Goal: Feedback & Contribution: Submit feedback/report problem

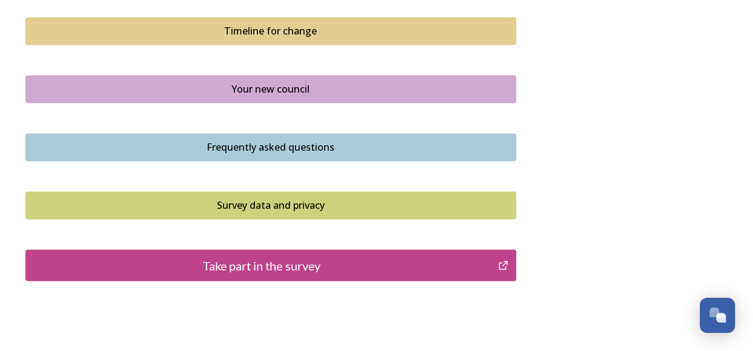
scroll to position [909, 0]
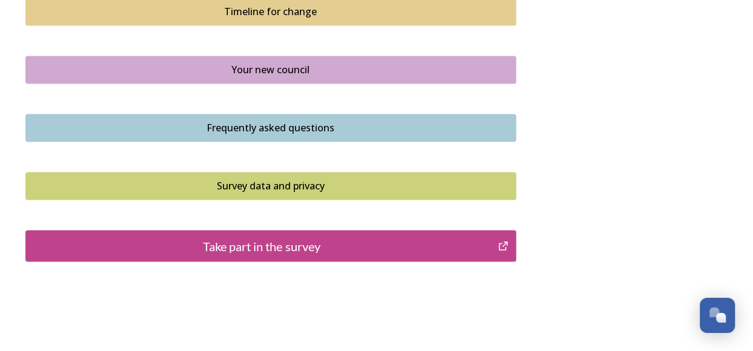
click at [282, 243] on div "Take part in the survey" at bounding box center [262, 246] width 460 height 18
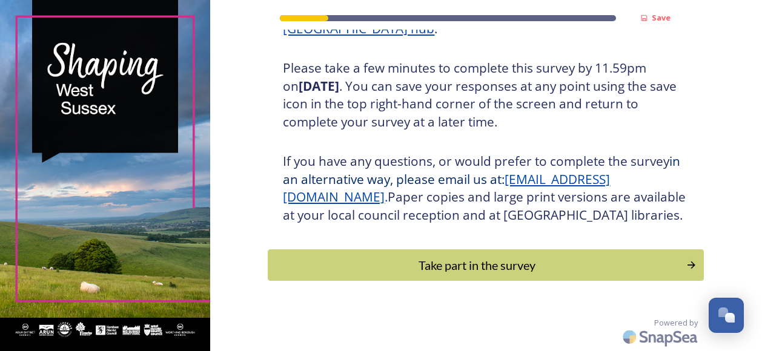
scroll to position [230, 0]
click at [382, 266] on div "Take part in the survey" at bounding box center [478, 265] width 410 height 18
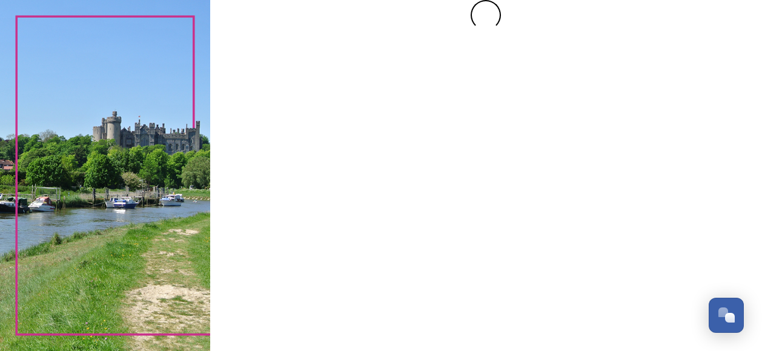
scroll to position [0, 0]
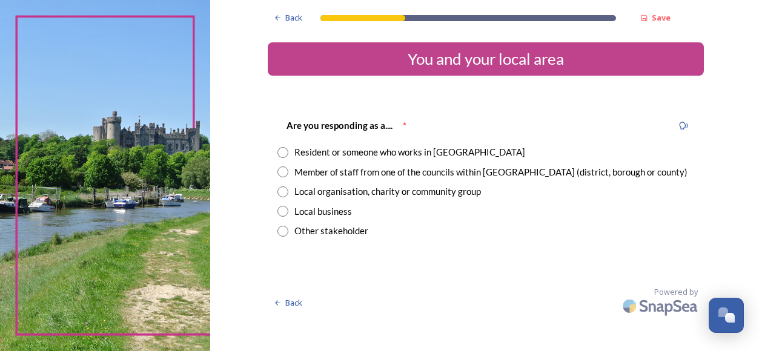
click at [284, 150] on input "radio" at bounding box center [283, 152] width 11 height 11
radio input "true"
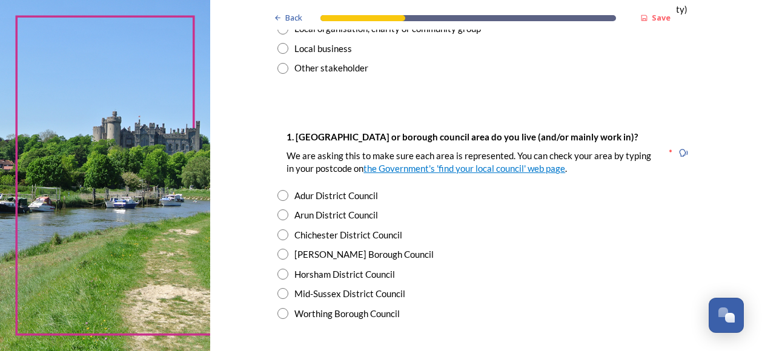
scroll to position [182, 0]
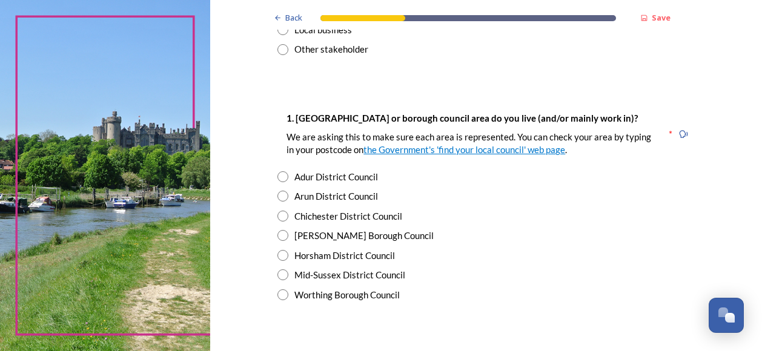
click at [278, 297] on input "radio" at bounding box center [283, 295] width 11 height 11
radio input "true"
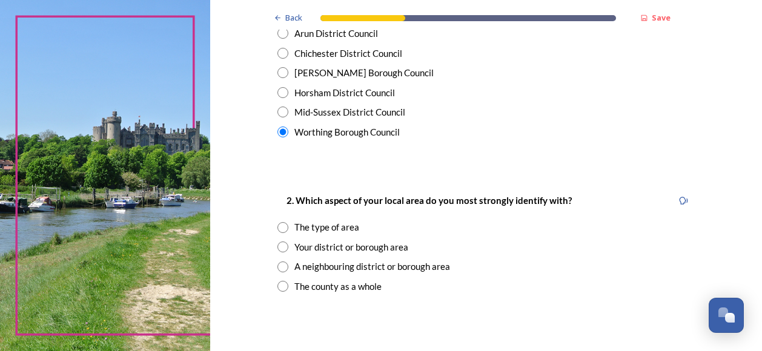
scroll to position [364, 0]
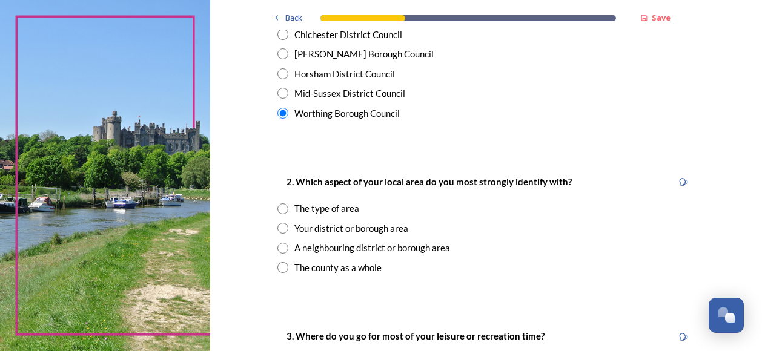
click at [279, 267] on input "radio" at bounding box center [283, 267] width 11 height 11
radio input "true"
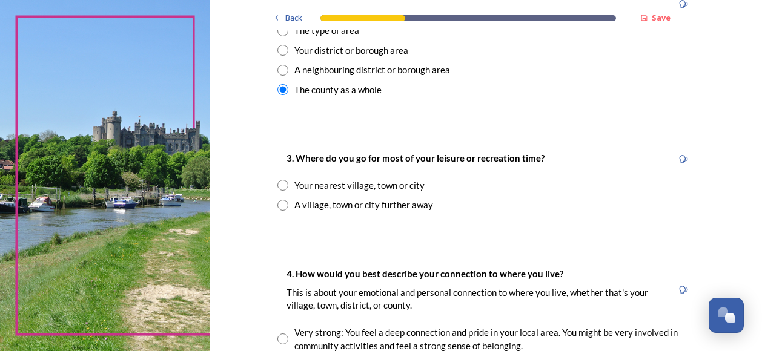
scroll to position [545, 0]
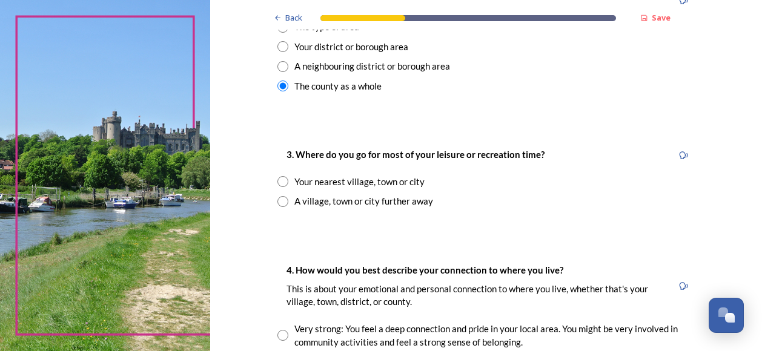
click at [278, 179] on input "radio" at bounding box center [283, 181] width 11 height 11
radio input "true"
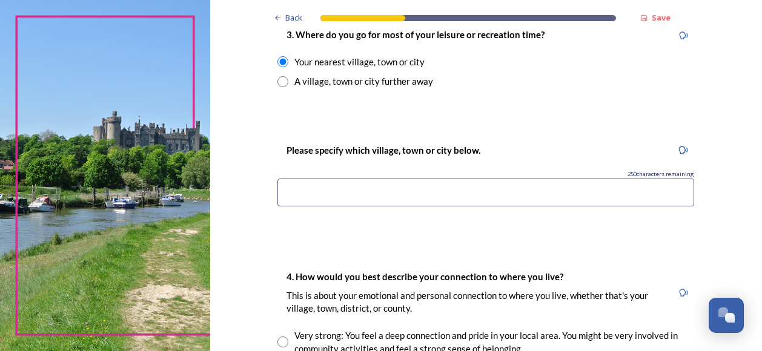
scroll to position [667, 0]
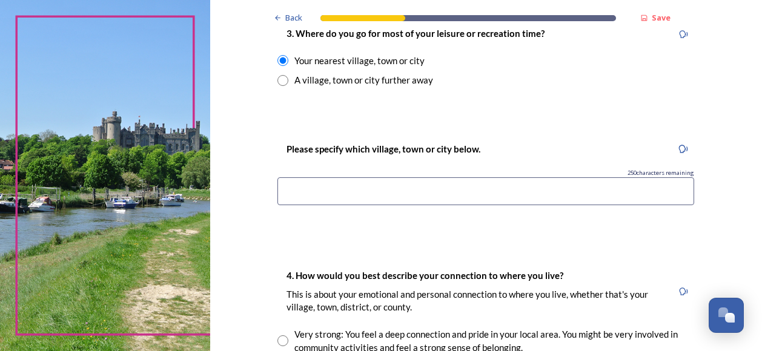
click at [279, 190] on input at bounding box center [486, 192] width 417 height 28
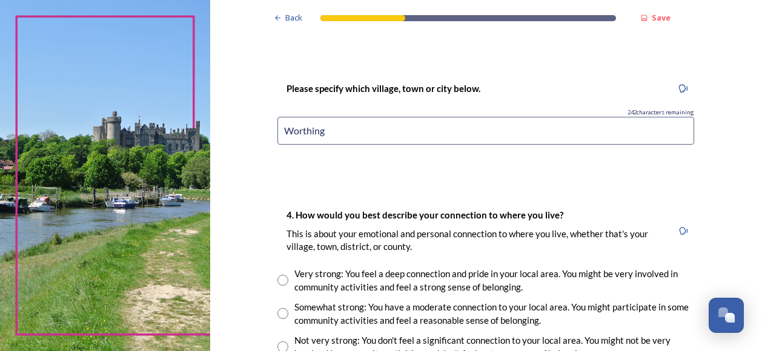
scroll to position [788, 0]
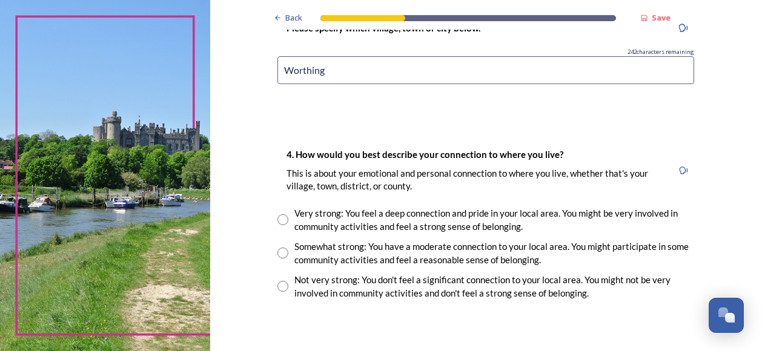
type input "Worthing"
click at [278, 253] on input "radio" at bounding box center [283, 253] width 11 height 11
radio input "true"
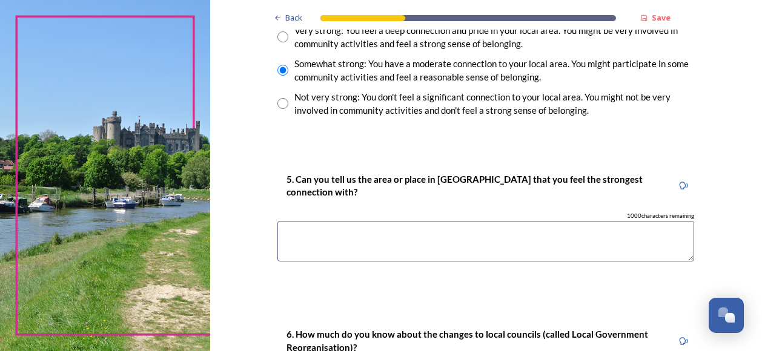
scroll to position [970, 0]
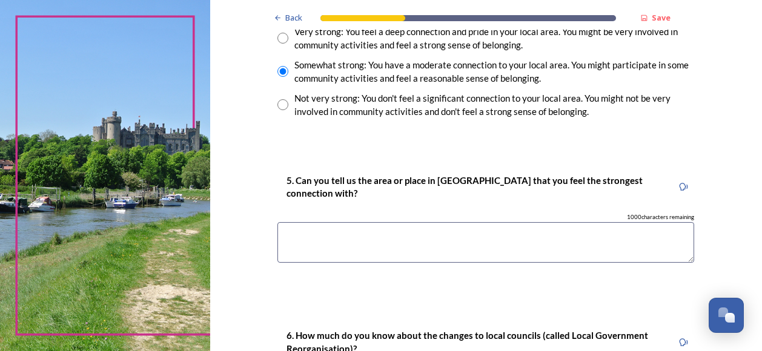
click at [278, 235] on textarea at bounding box center [486, 242] width 417 height 41
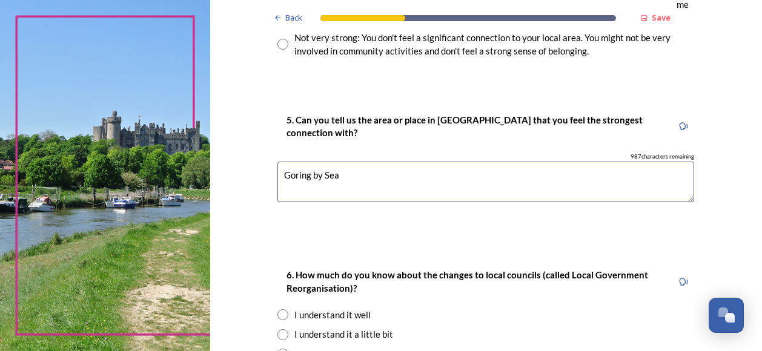
scroll to position [1091, 0]
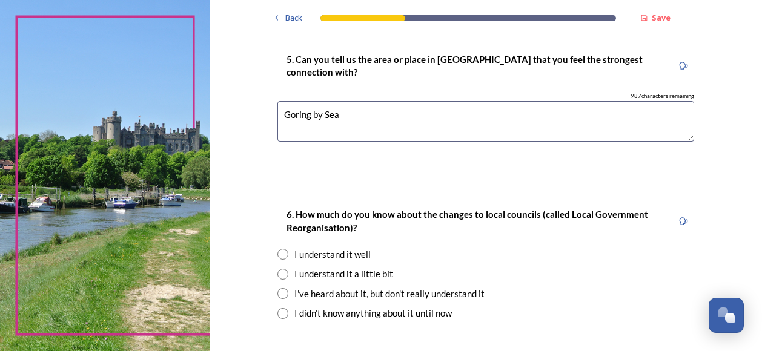
type textarea "Goring by Sea"
click at [278, 290] on input "radio" at bounding box center [283, 293] width 11 height 11
radio input "true"
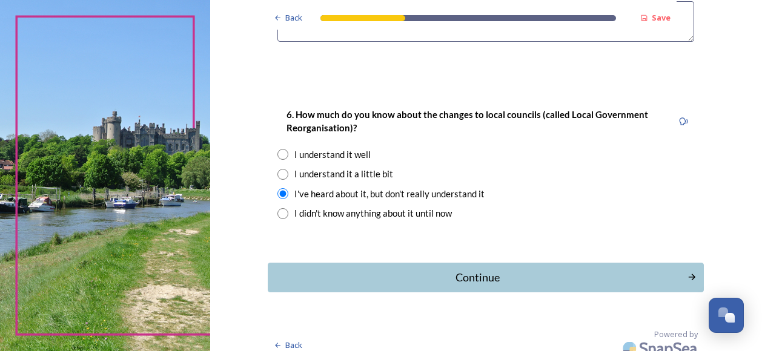
scroll to position [1201, 0]
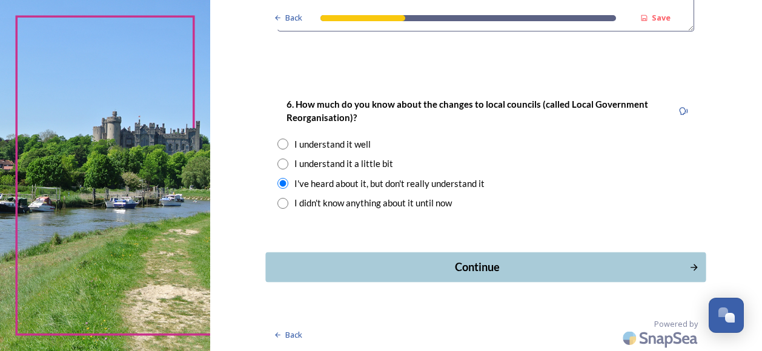
click at [390, 261] on div "Continue" at bounding box center [478, 267] width 410 height 16
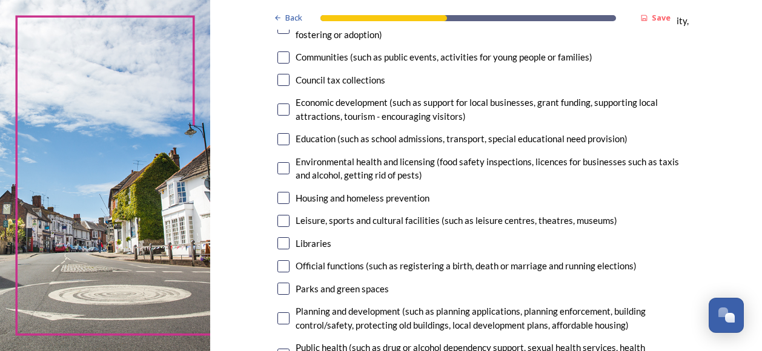
scroll to position [242, 0]
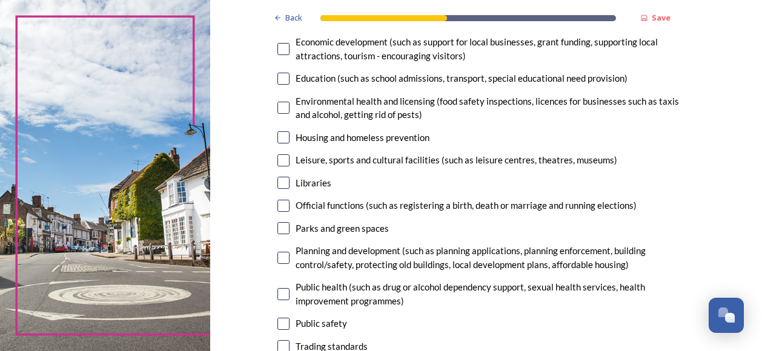
click at [278, 257] on input "checkbox" at bounding box center [284, 258] width 12 height 12
checkbox input "true"
click at [278, 225] on input "checkbox" at bounding box center [284, 228] width 12 height 12
checkbox input "true"
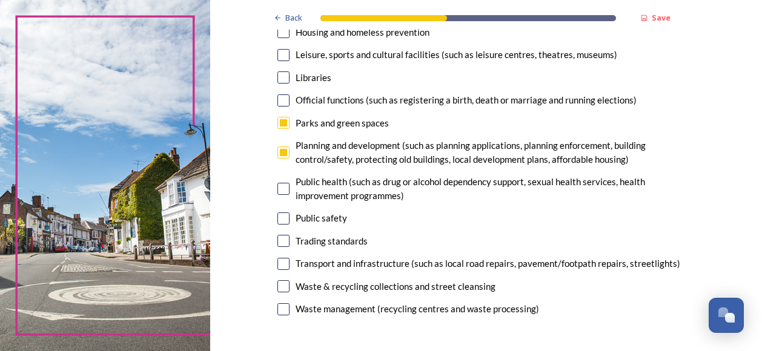
scroll to position [364, 0]
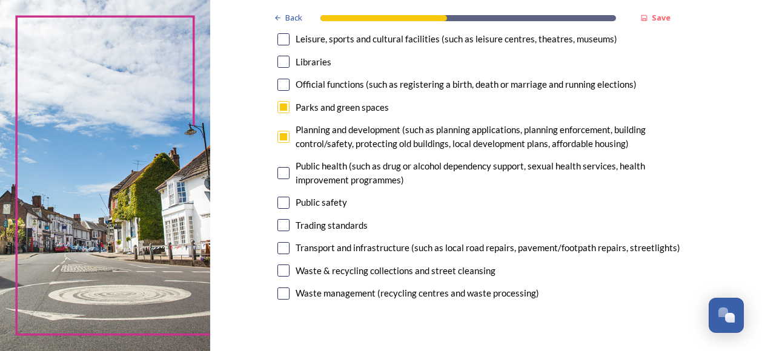
click at [279, 247] on input "checkbox" at bounding box center [284, 248] width 12 height 12
checkbox input "true"
click at [281, 268] on input "checkbox" at bounding box center [284, 271] width 12 height 12
checkbox input "true"
click at [278, 294] on input "checkbox" at bounding box center [284, 294] width 12 height 12
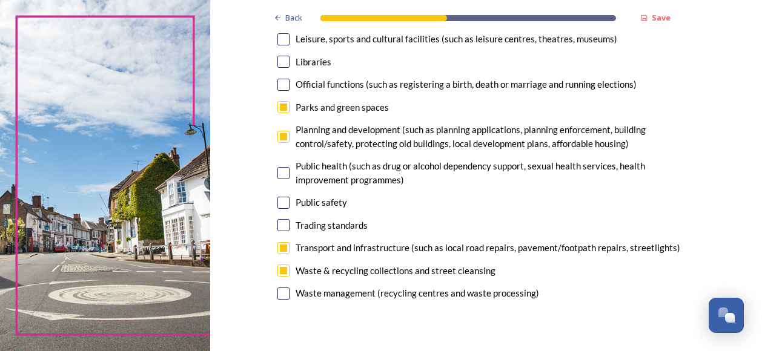
checkbox input "true"
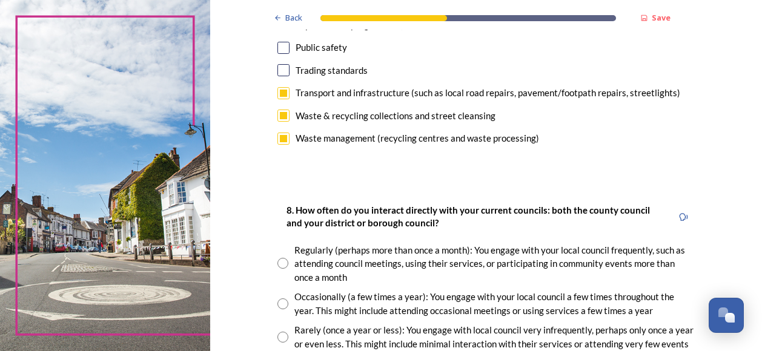
scroll to position [545, 0]
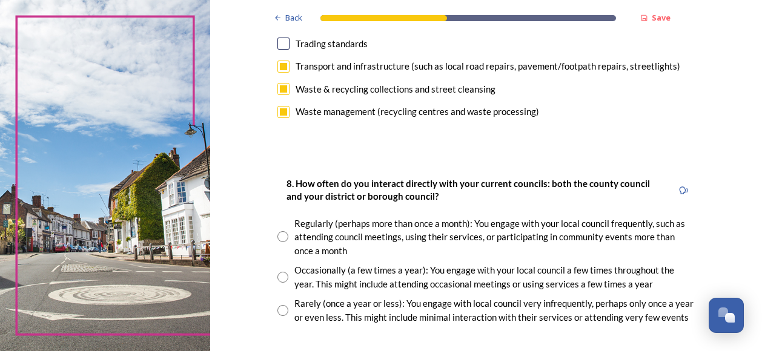
click at [279, 273] on input "radio" at bounding box center [283, 277] width 11 height 11
radio input "true"
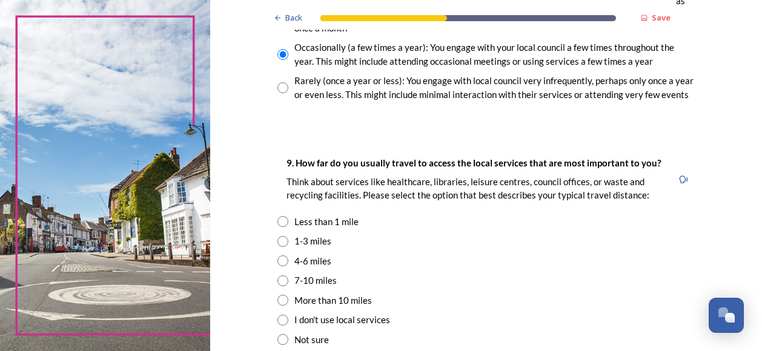
scroll to position [788, 0]
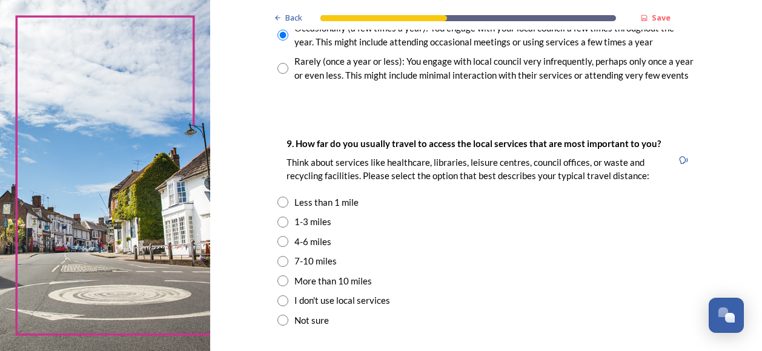
click at [279, 239] on input "radio" at bounding box center [283, 241] width 11 height 11
radio input "true"
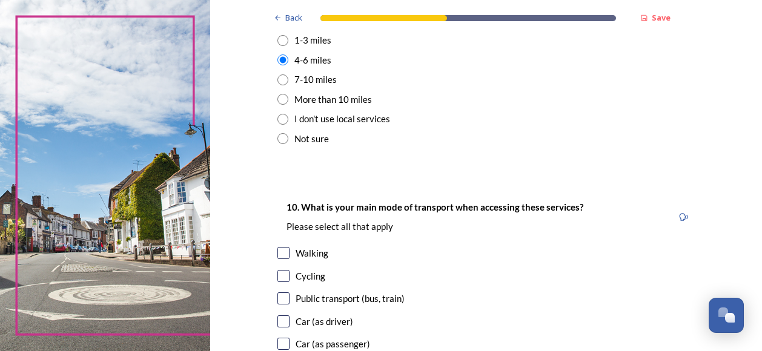
scroll to position [1030, 0]
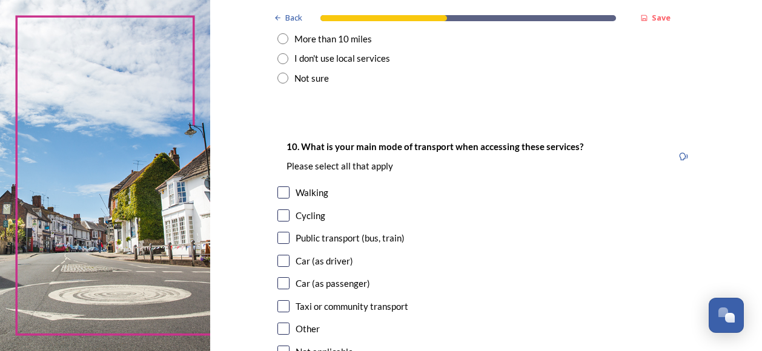
click at [279, 258] on input "checkbox" at bounding box center [284, 261] width 12 height 12
checkbox input "true"
click at [282, 235] on input "checkbox" at bounding box center [284, 238] width 12 height 12
checkbox input "true"
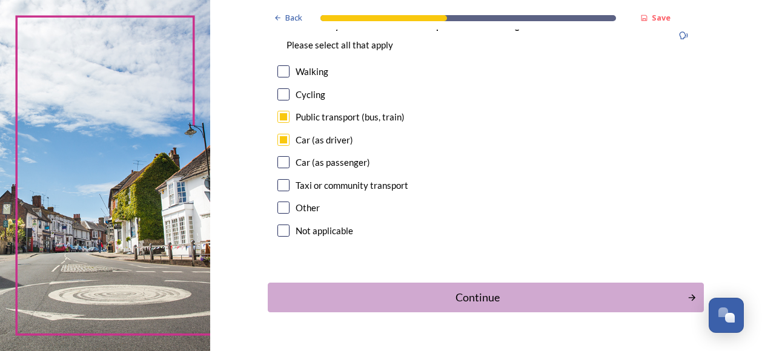
scroll to position [1182, 0]
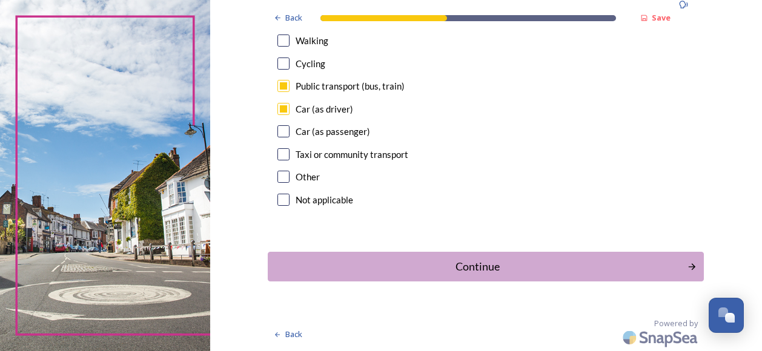
click at [430, 261] on div "Continue" at bounding box center [477, 267] width 407 height 16
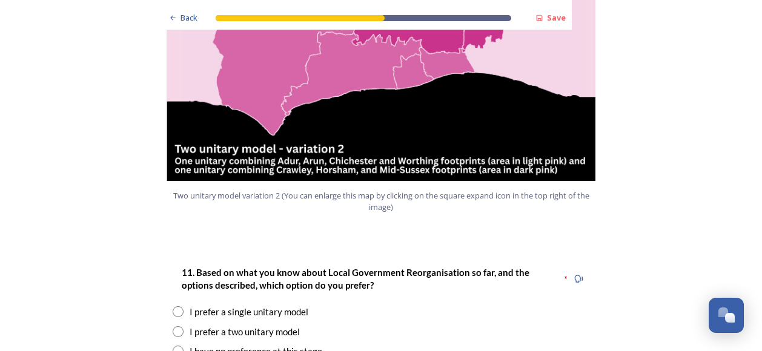
scroll to position [1454, 0]
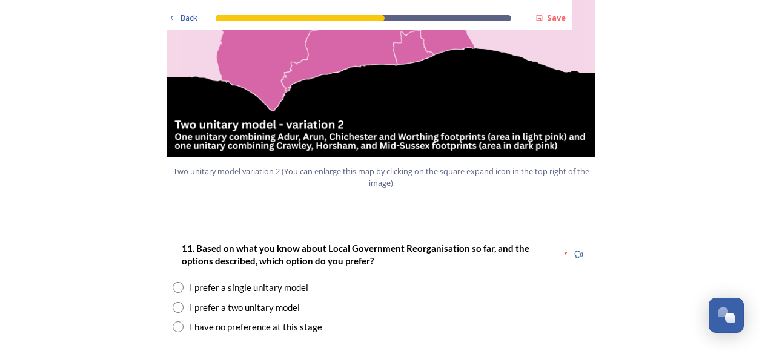
click at [173, 302] on input "radio" at bounding box center [178, 307] width 11 height 11
radio input "true"
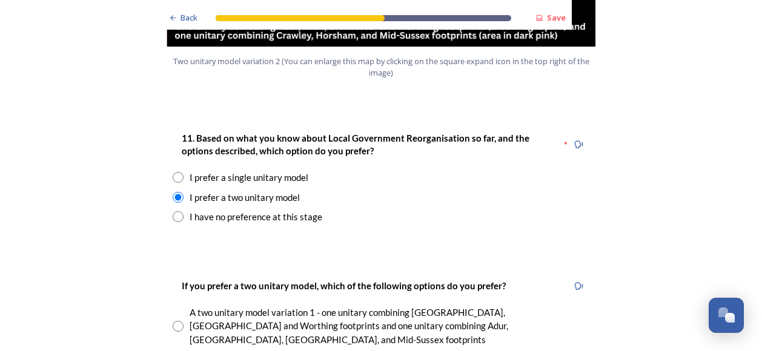
scroll to position [1636, 0]
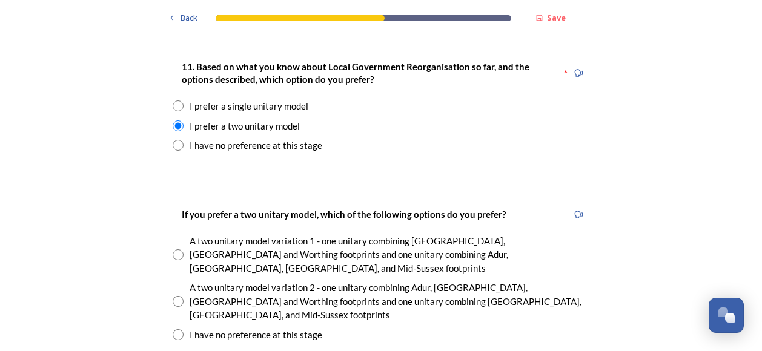
click at [173, 296] on input "radio" at bounding box center [178, 301] width 11 height 11
radio input "true"
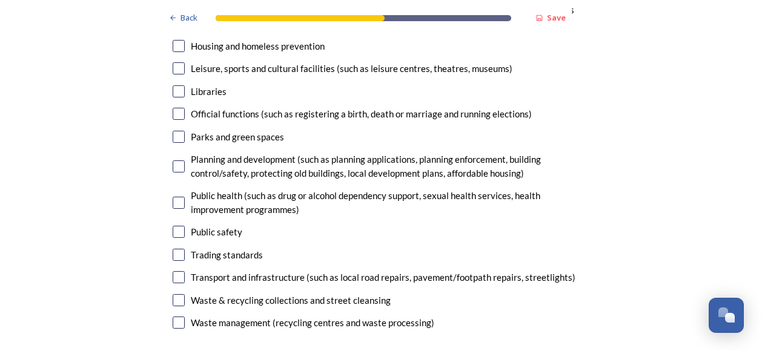
scroll to position [3212, 0]
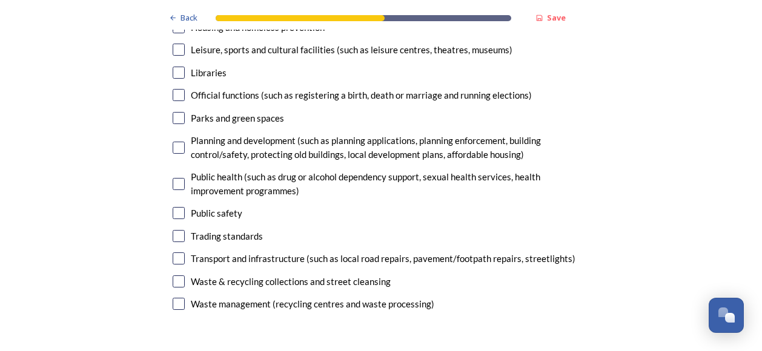
click at [173, 276] on input "checkbox" at bounding box center [179, 282] width 12 height 12
checkbox input "true"
click at [174, 253] on input "checkbox" at bounding box center [179, 259] width 12 height 12
checkbox input "true"
click at [173, 298] on input "checkbox" at bounding box center [179, 304] width 12 height 12
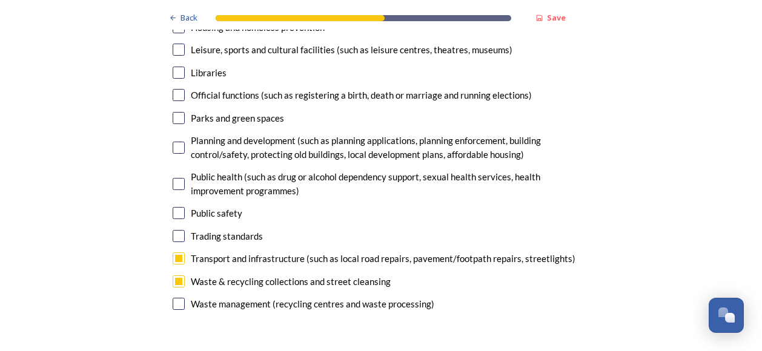
checkbox input "true"
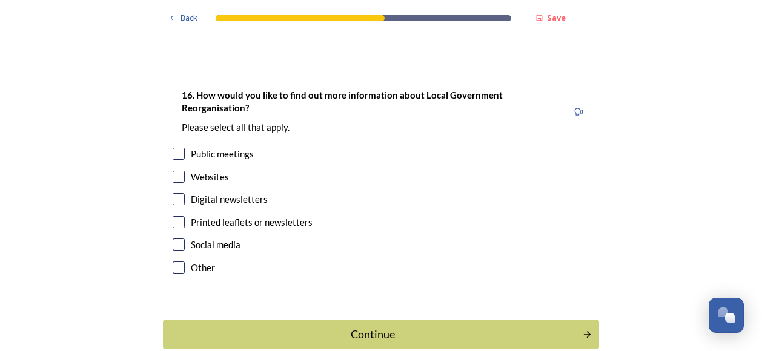
scroll to position [3819, 0]
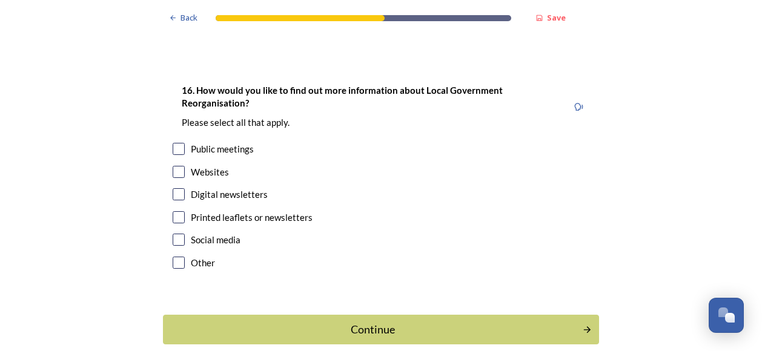
click at [403, 322] on div "Continue" at bounding box center [373, 330] width 407 height 16
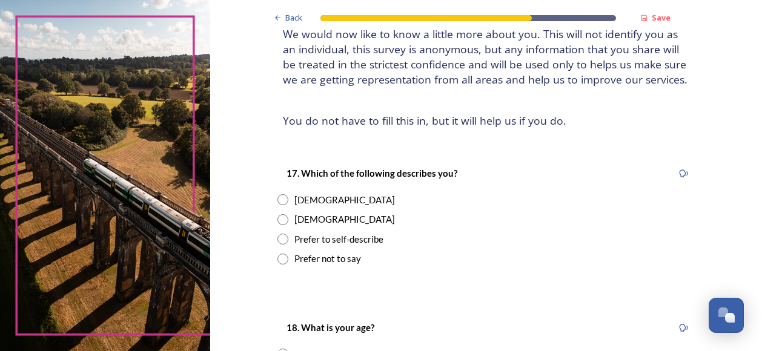
scroll to position [121, 0]
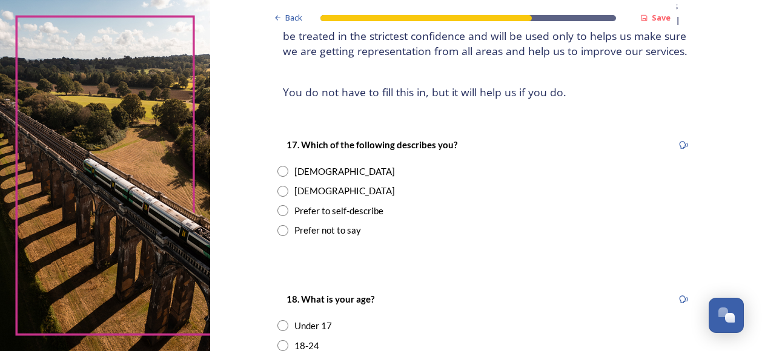
click at [278, 188] on input "radio" at bounding box center [283, 191] width 11 height 11
radio input "true"
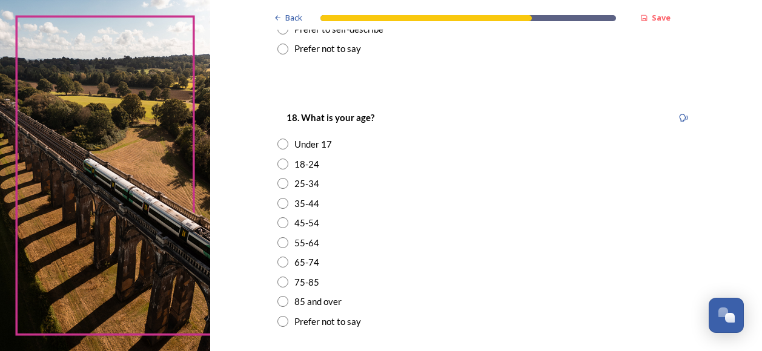
scroll to position [364, 0]
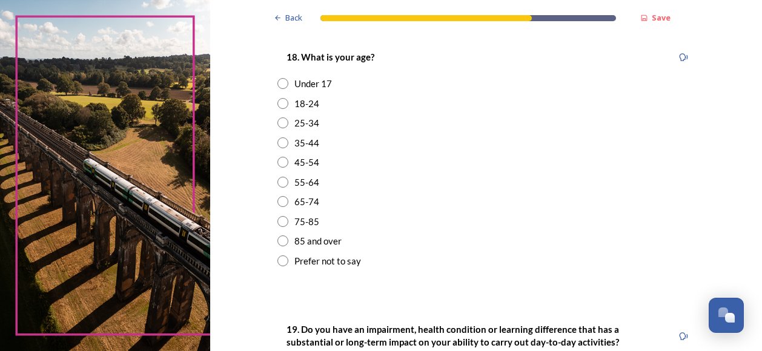
click at [278, 220] on input "radio" at bounding box center [283, 221] width 11 height 11
radio input "true"
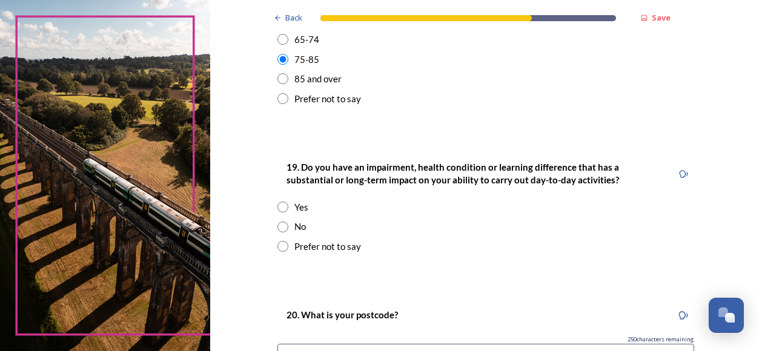
scroll to position [545, 0]
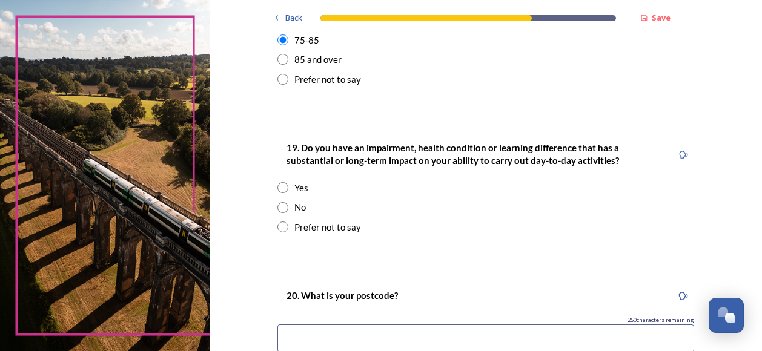
drag, startPoint x: 279, startPoint y: 204, endPoint x: 285, endPoint y: 207, distance: 6.8
click at [279, 204] on input "radio" at bounding box center [283, 207] width 11 height 11
radio input "true"
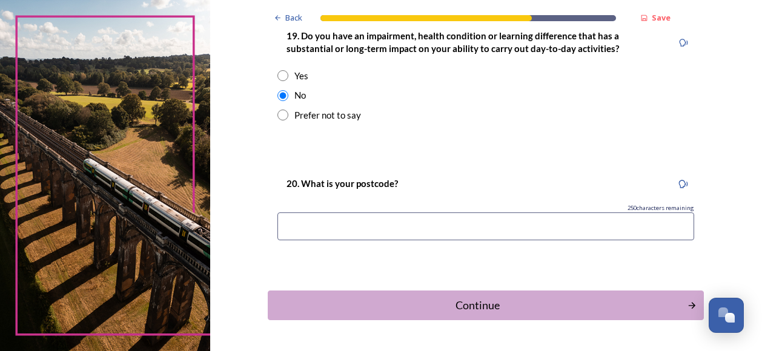
scroll to position [696, 0]
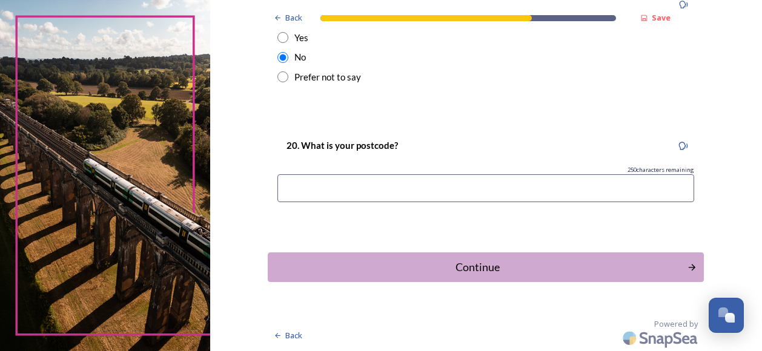
click at [288, 186] on input at bounding box center [486, 189] width 417 height 28
type input "BN12 4LL"
click at [398, 264] on div "Continue" at bounding box center [478, 267] width 410 height 16
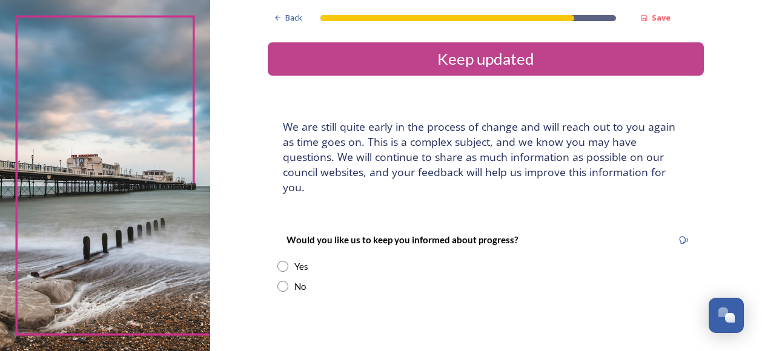
click at [278, 281] on input "radio" at bounding box center [283, 286] width 11 height 11
radio input "true"
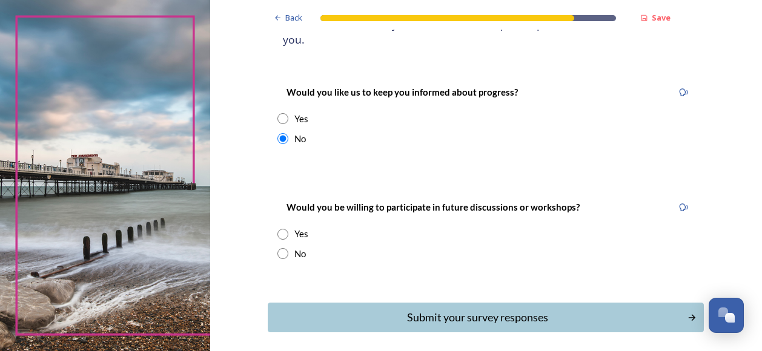
scroll to position [182, 0]
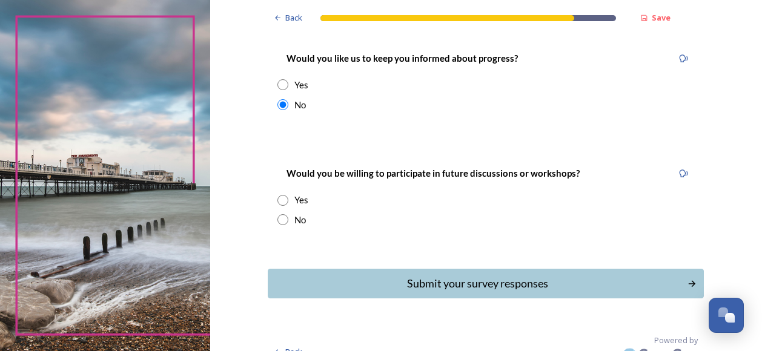
click at [278, 215] on input "radio" at bounding box center [283, 220] width 11 height 11
radio input "true"
click at [371, 269] on button "Submit your survey responses" at bounding box center [486, 284] width 441 height 30
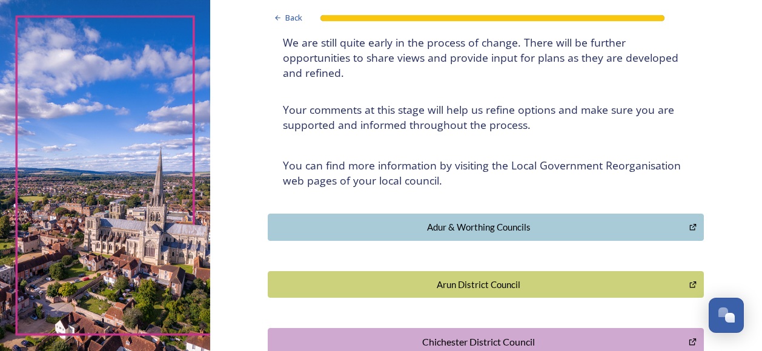
scroll to position [0, 0]
